Goal: Check status: Check status

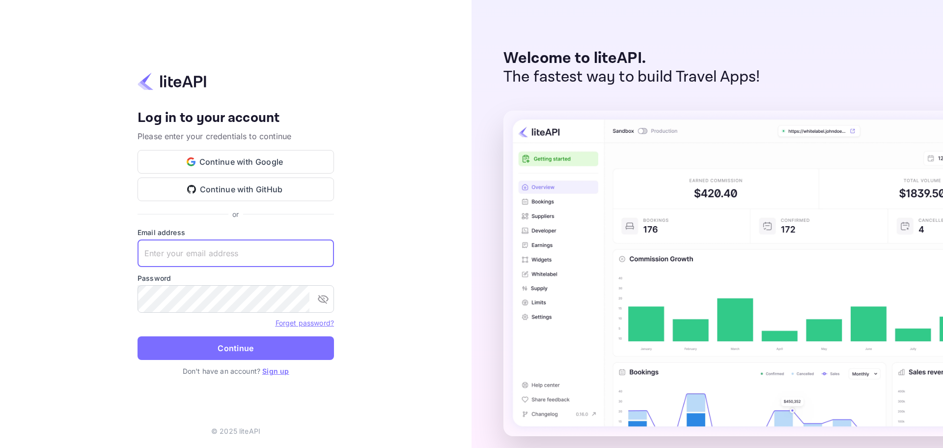
click at [218, 257] on input "text" at bounding box center [236, 253] width 197 height 28
paste input "[EMAIL_ADDRESS][DOMAIN_NAME]"
type input "[EMAIL_ADDRESS][DOMAIN_NAME]"
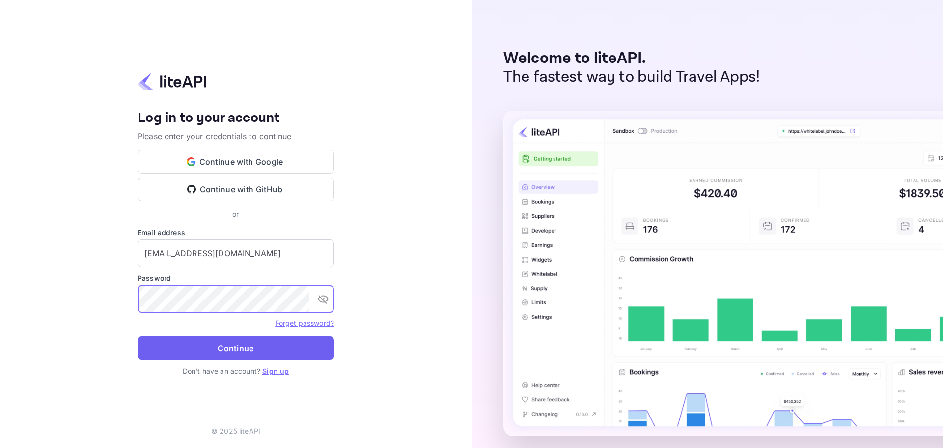
click at [246, 342] on button "Continue" at bounding box center [236, 348] width 197 height 24
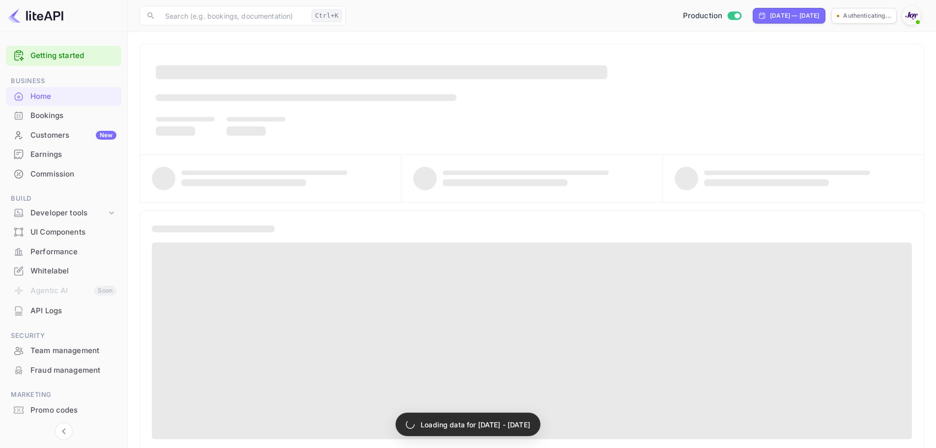
click at [58, 111] on div "Bookings" at bounding box center [73, 115] width 86 height 11
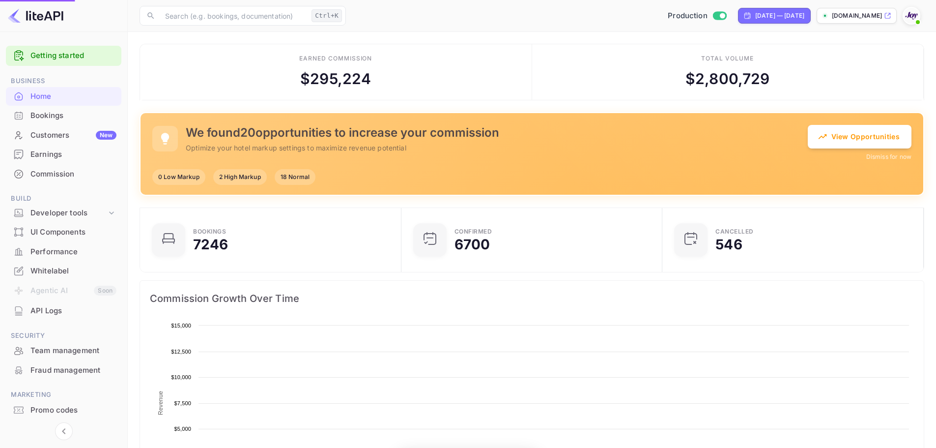
click at [53, 115] on div "Bookings" at bounding box center [73, 115] width 86 height 11
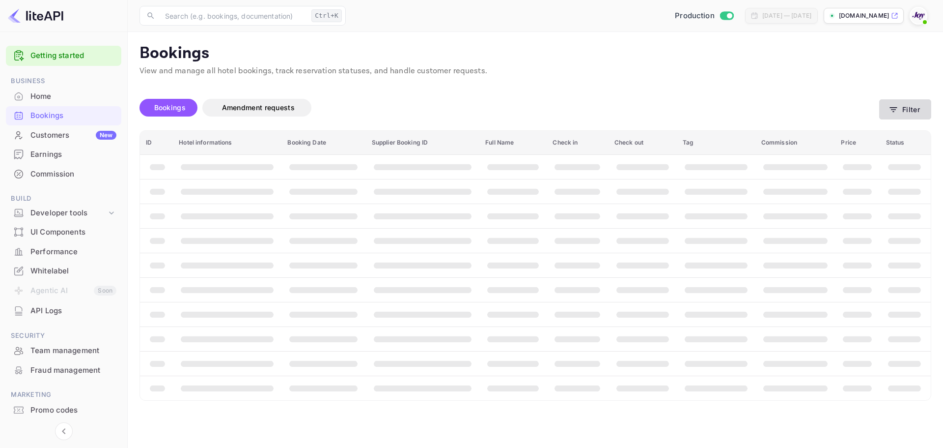
click at [911, 111] on button "Filter" at bounding box center [906, 109] width 52 height 20
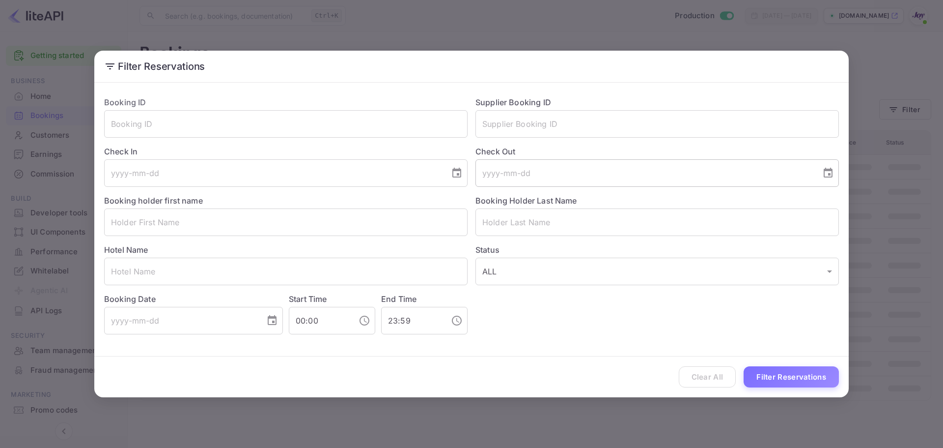
click at [502, 123] on input "text" at bounding box center [658, 124] width 364 height 28
paste input "7rSnHfqLC"
type input "7rSnHfqLC"
click at [275, 122] on input "text" at bounding box center [286, 124] width 364 height 28
paste input "7rSnHfqLC"
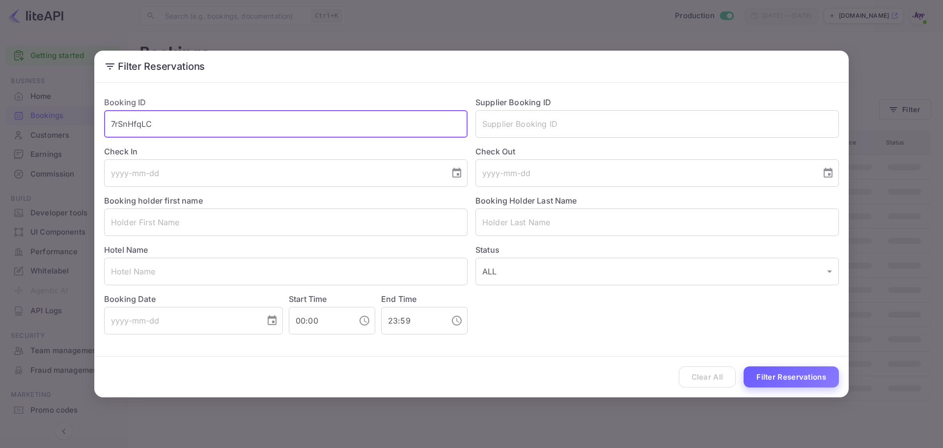
type input "7rSnHfqLC"
click at [794, 376] on button "Filter Reservations" at bounding box center [791, 376] width 95 height 21
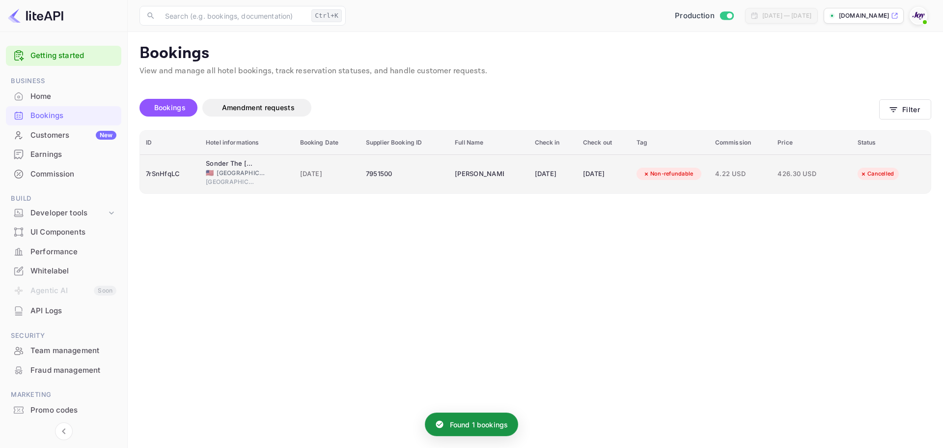
click at [592, 180] on div "07 Sep 2025" at bounding box center [604, 174] width 42 height 16
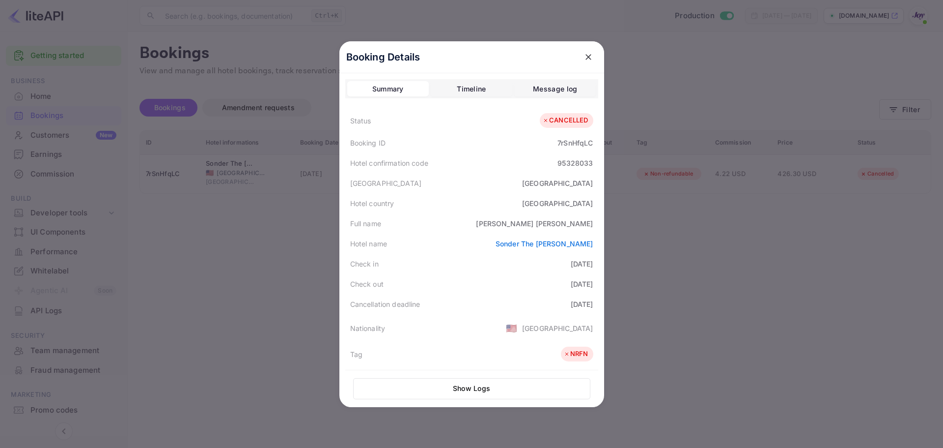
click at [462, 85] on div "Timeline" at bounding box center [471, 89] width 29 height 12
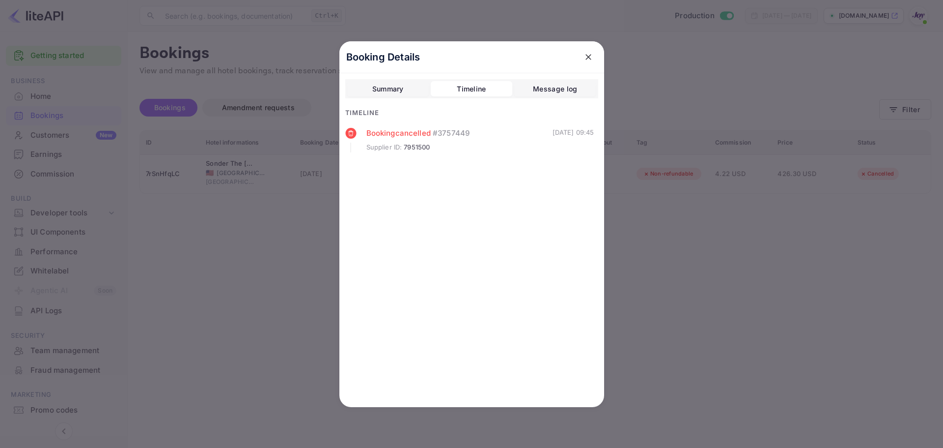
click at [476, 135] on div "Booking cancelled # 3757449" at bounding box center [460, 133] width 186 height 11
click at [764, 275] on div at bounding box center [471, 224] width 943 height 448
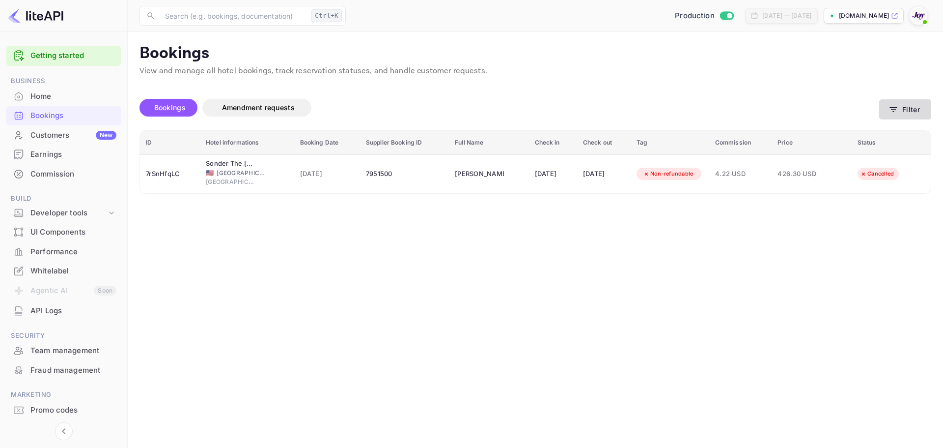
click at [904, 119] on button "Filter" at bounding box center [906, 109] width 52 height 20
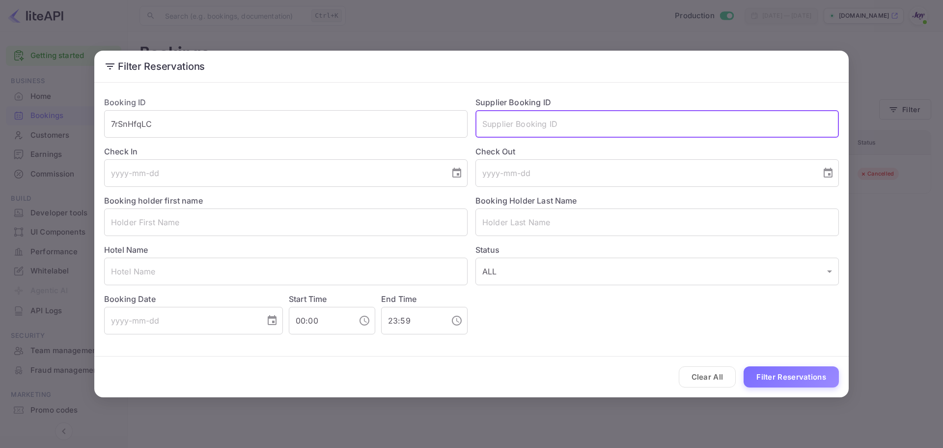
click at [543, 133] on input "text" at bounding box center [658, 124] width 364 height 28
paste input "95579113"
type input "95579113"
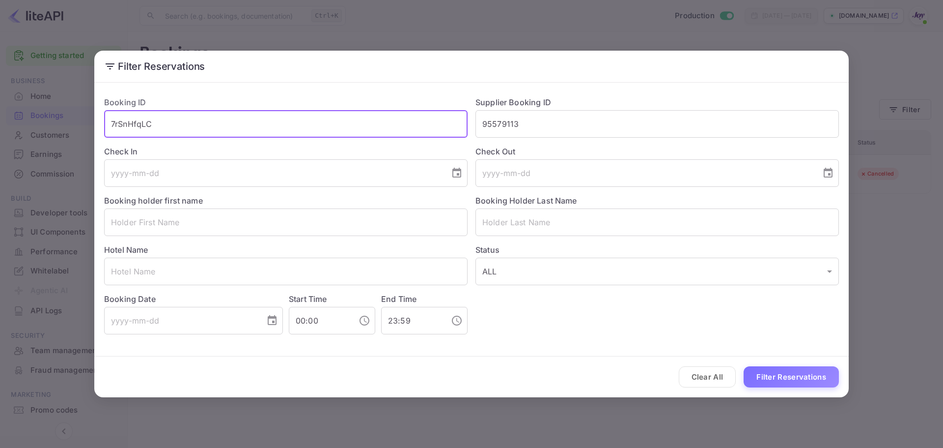
drag, startPoint x: 208, startPoint y: 127, endPoint x: 58, endPoint y: 119, distance: 149.6
click at [42, 116] on div "Filter Reservations Booking ID 7rSnHfqLC ​ Supplier Booking ID 95579113 ​ Check…" at bounding box center [471, 224] width 943 height 448
click at [820, 379] on button "Filter Reservations" at bounding box center [791, 376] width 95 height 21
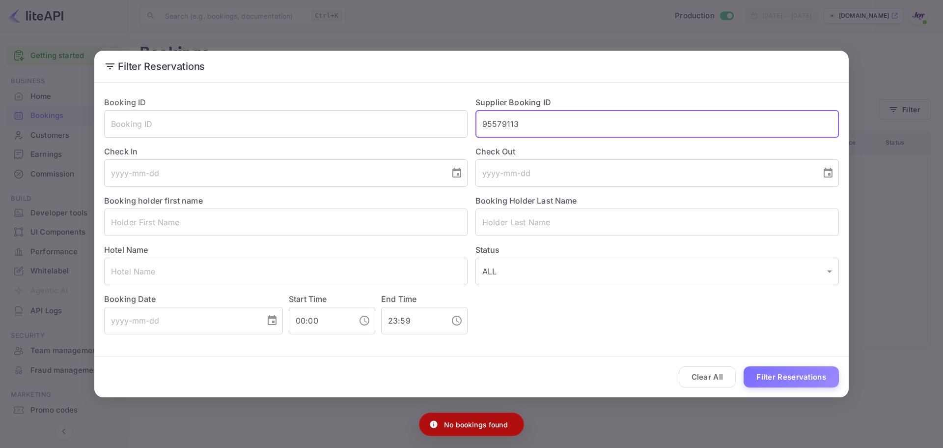
click at [544, 128] on input "95579113" at bounding box center [658, 124] width 364 height 28
click at [537, 116] on input "text" at bounding box center [658, 124] width 364 height 28
paste input "9080766"
type input "9080766"
click at [789, 372] on button "Filter Reservations" at bounding box center [791, 376] width 95 height 21
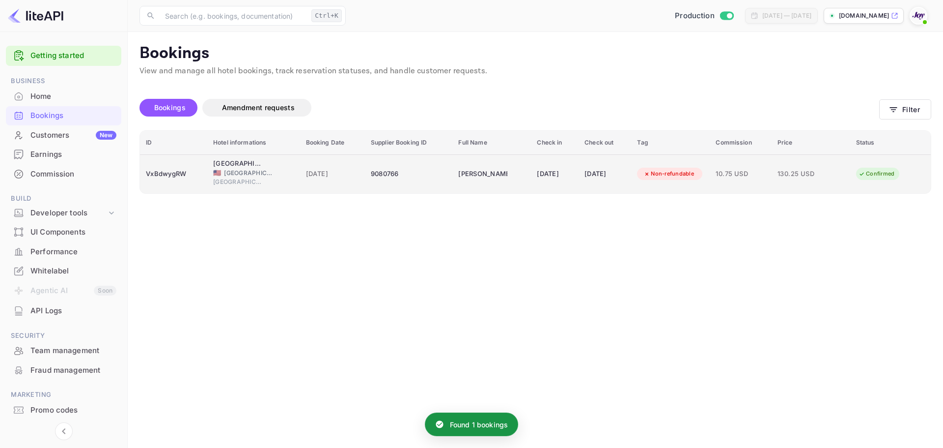
click at [421, 167] on div "9080766" at bounding box center [409, 174] width 76 height 16
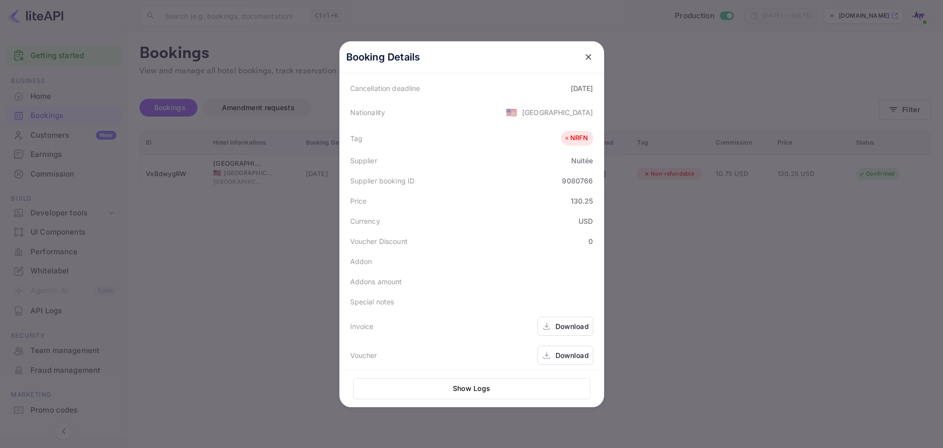
scroll to position [220, 0]
click at [564, 352] on div "Download" at bounding box center [572, 351] width 33 height 10
